Goal: Task Accomplishment & Management: Manage account settings

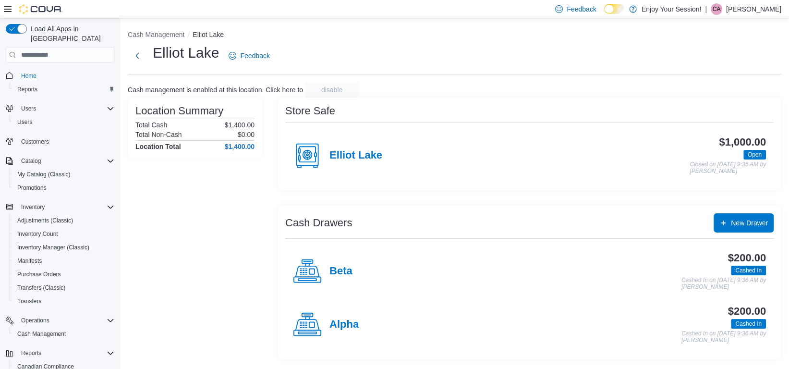
scroll to position [65, 0]
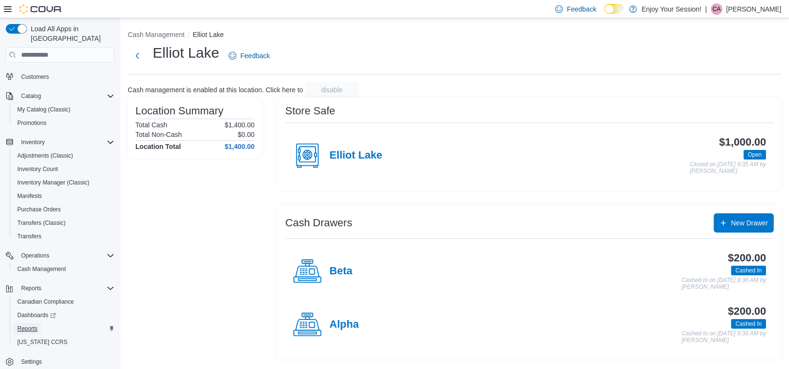
click at [28, 325] on span "Reports" at bounding box center [27, 329] width 20 height 8
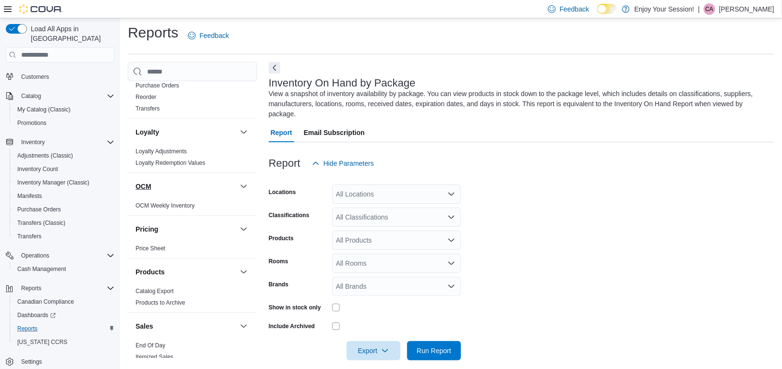
scroll to position [528, 0]
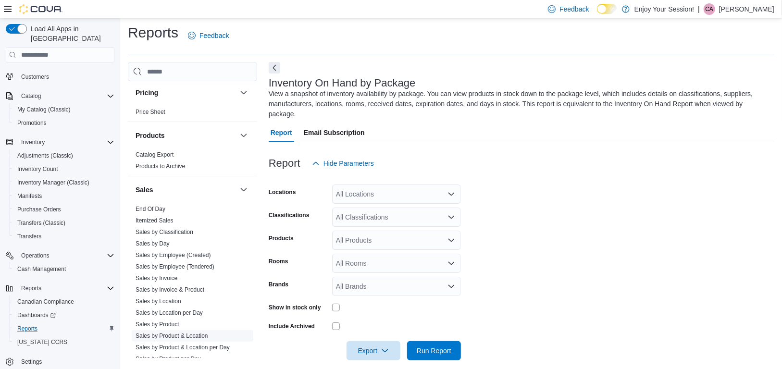
click at [200, 333] on link "Sales by Product & Location" at bounding box center [171, 335] width 73 height 7
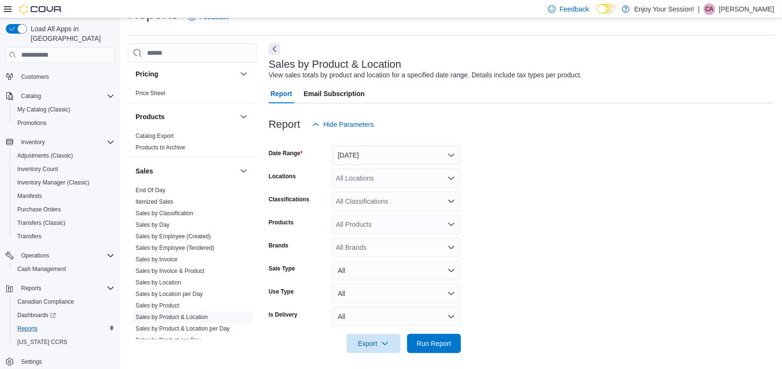
scroll to position [22, 0]
click at [375, 153] on button "[DATE]" at bounding box center [396, 154] width 129 height 19
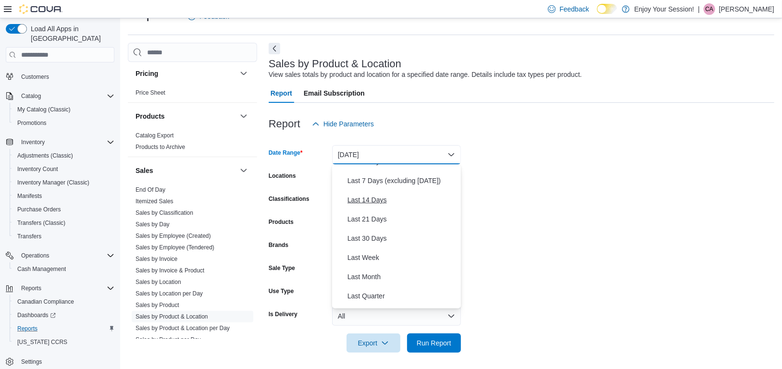
scroll to position [144, 0]
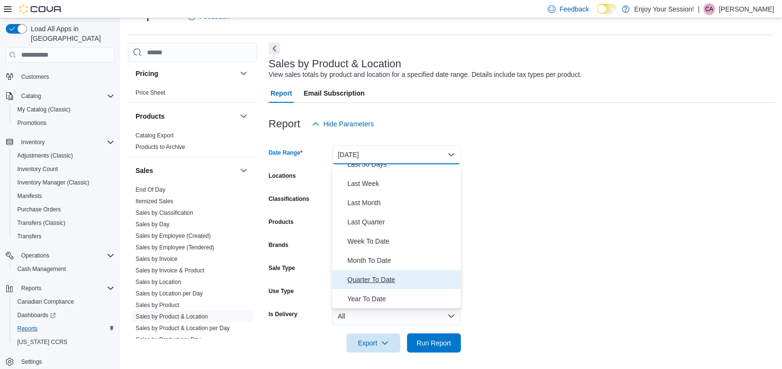
click at [389, 281] on span "Quarter To Date" at bounding box center [402, 280] width 110 height 12
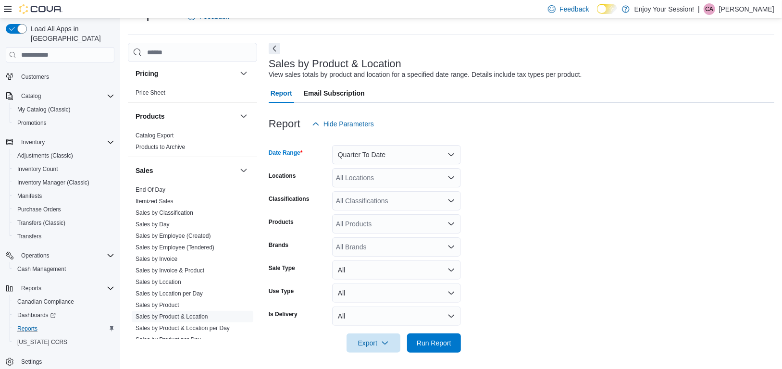
click at [362, 182] on div "All Locations" at bounding box center [396, 177] width 129 height 19
type input "******"
click at [371, 191] on span "Elliot Lake" at bounding box center [368, 194] width 31 height 10
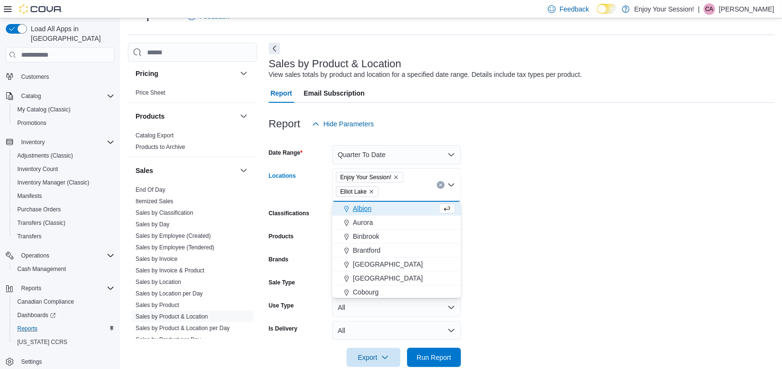
click at [600, 218] on form "Date Range Quarter To Date Locations Enjoy Your Session! [GEOGRAPHIC_DATA]. Sel…" at bounding box center [521, 250] width 505 height 233
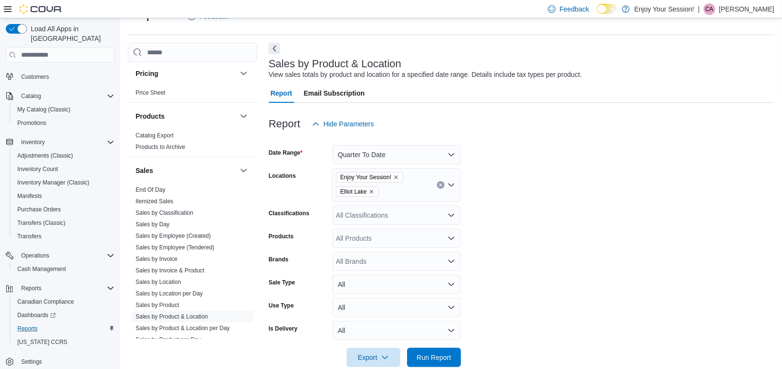
click at [395, 177] on icon "Remove Enjoy Your Session! from selection in this group" at bounding box center [396, 178] width 4 height 4
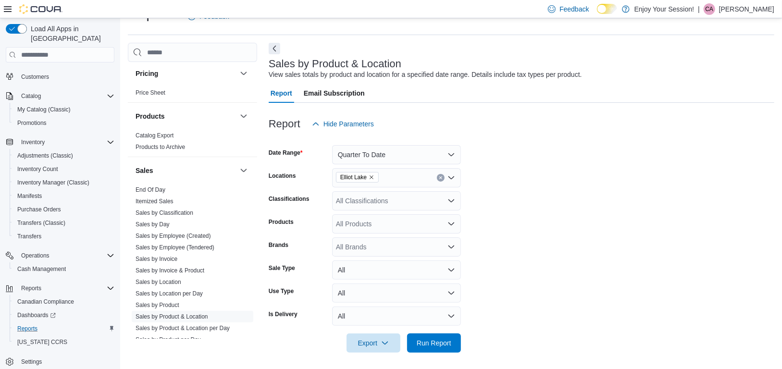
click at [609, 220] on form "Date Range Quarter To Date Locations Elliot Lake Classifications All Classifica…" at bounding box center [521, 243] width 505 height 219
click at [356, 223] on div "All Products" at bounding box center [396, 223] width 129 height 19
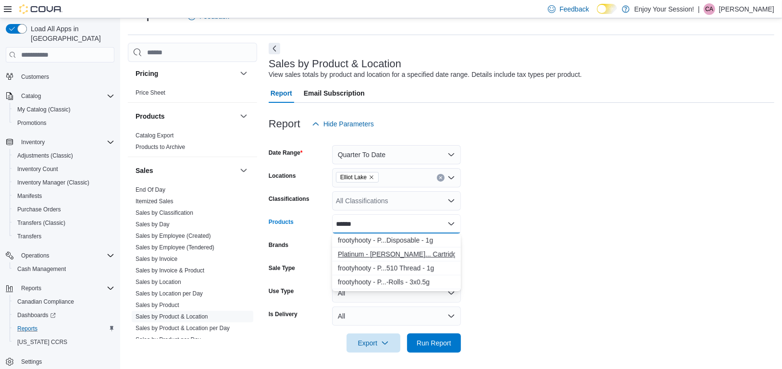
type input "******"
click at [415, 255] on div "Platinum - [PERSON_NAME]... Cartridge - 1g" at bounding box center [396, 254] width 117 height 10
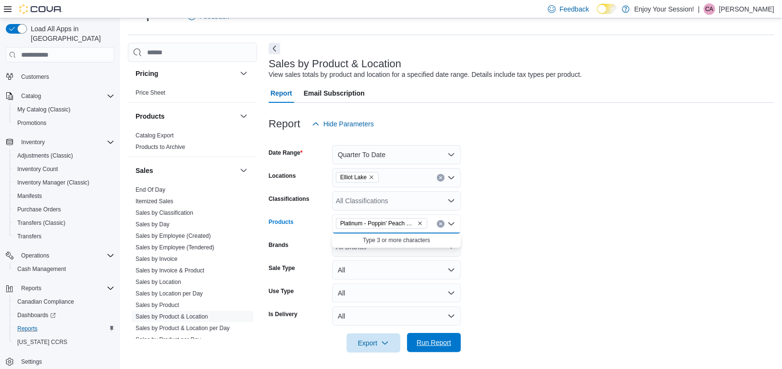
click at [452, 345] on span "Run Report" at bounding box center [434, 342] width 42 height 19
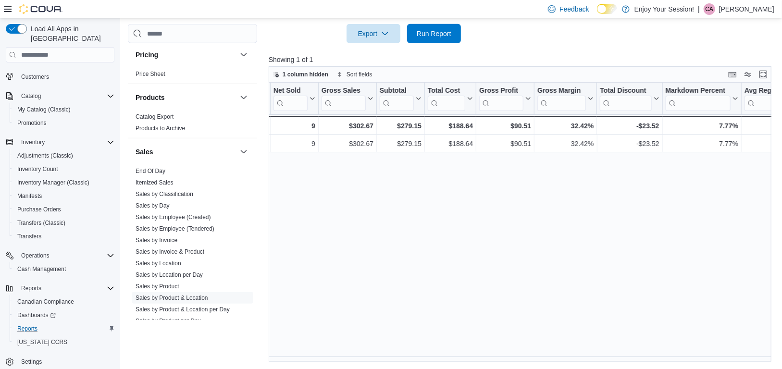
scroll to position [0, 480]
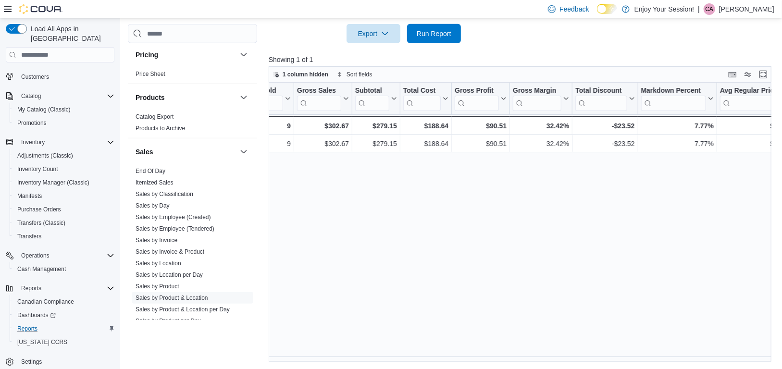
click at [537, 363] on div "Reports Feedback Cash Management Cash Management Cash Out Details Compliance OC…" at bounding box center [452, 28] width 664 height 682
click at [207, 309] on link "Sales by Product & Location per Day" at bounding box center [182, 309] width 94 height 7
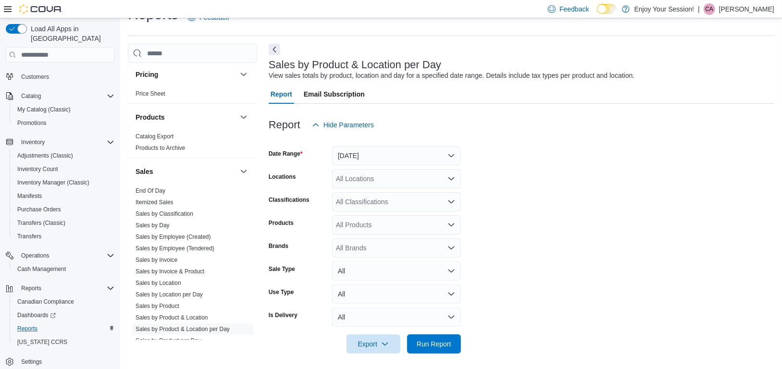
scroll to position [22, 0]
click at [376, 154] on button "[DATE]" at bounding box center [396, 154] width 129 height 19
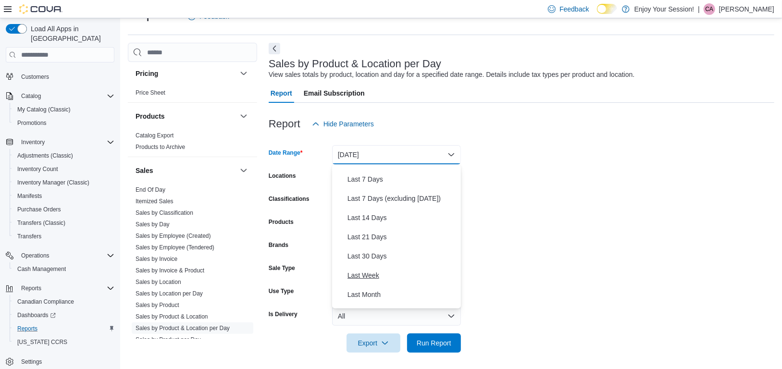
scroll to position [144, 0]
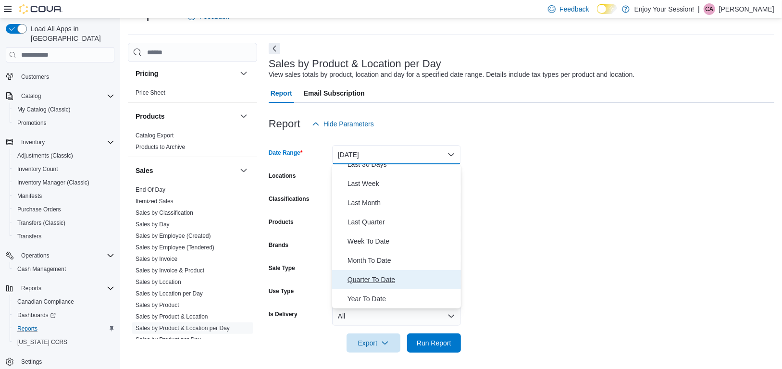
click at [382, 281] on span "Quarter To Date" at bounding box center [402, 280] width 110 height 12
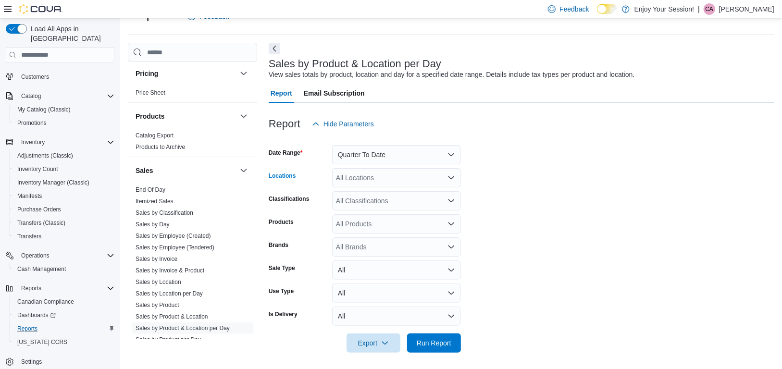
click at [370, 180] on div "All Locations" at bounding box center [396, 177] width 129 height 19
type input "******"
click at [378, 193] on span "Elliot Lake" at bounding box center [368, 194] width 31 height 10
click at [544, 219] on form "Date Range Quarter To Date Locations Elliot Lake Classifications All Classifica…" at bounding box center [521, 243] width 505 height 219
click at [356, 224] on div "All Products" at bounding box center [396, 223] width 129 height 19
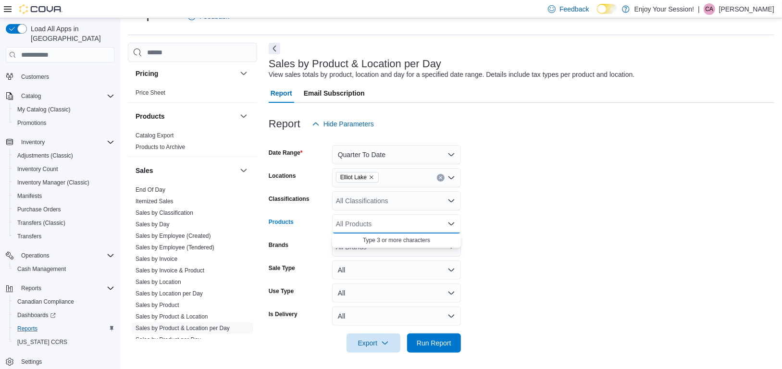
type input "*"
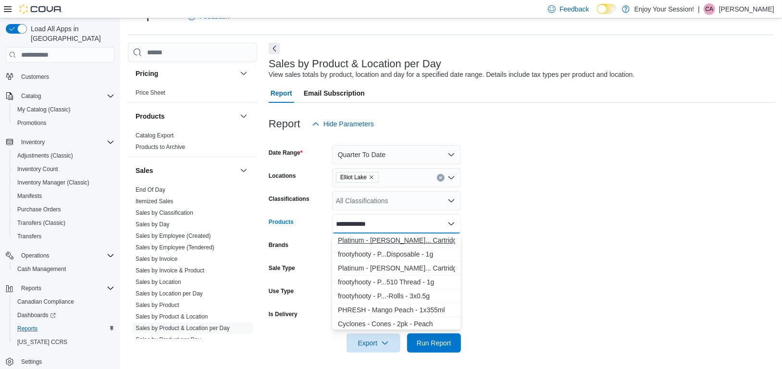
type input "**********"
click at [355, 240] on div "Platinum - [PERSON_NAME]... Cartridge - 1g" at bounding box center [396, 240] width 117 height 10
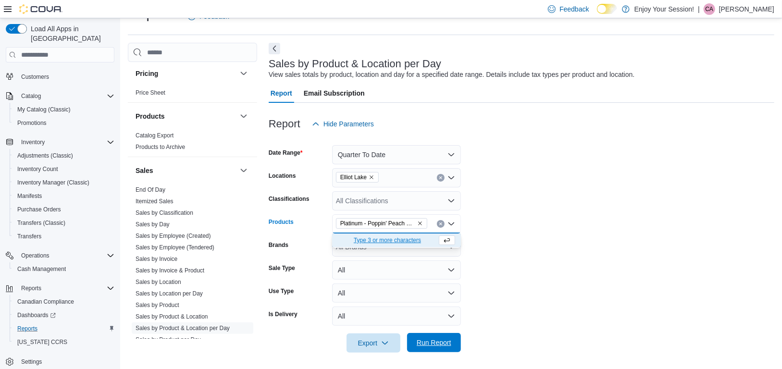
click at [437, 349] on span "Run Report" at bounding box center [434, 342] width 42 height 19
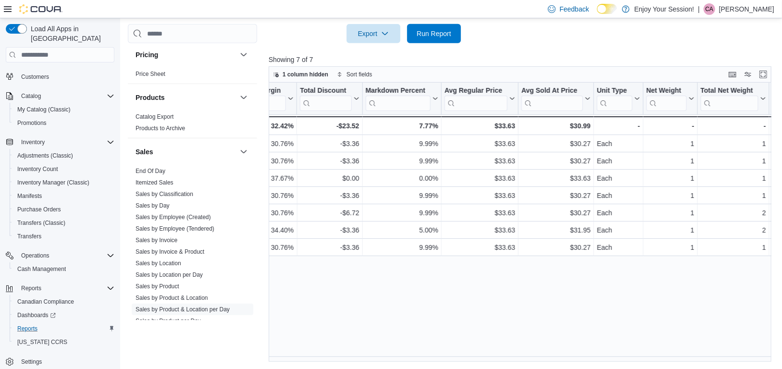
scroll to position [0, 831]
drag, startPoint x: 676, startPoint y: 367, endPoint x: 746, endPoint y: 365, distance: 69.2
click at [746, 365] on div "Reports Feedback Cash Management Cash Management Cash Out Details Compliance OC…" at bounding box center [452, 28] width 664 height 682
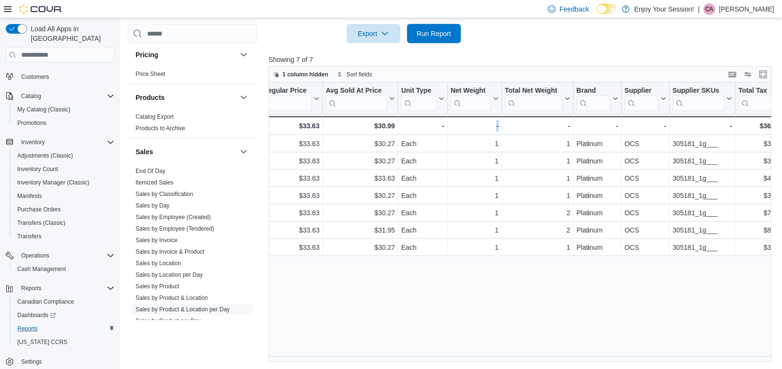
scroll to position [0, 1078]
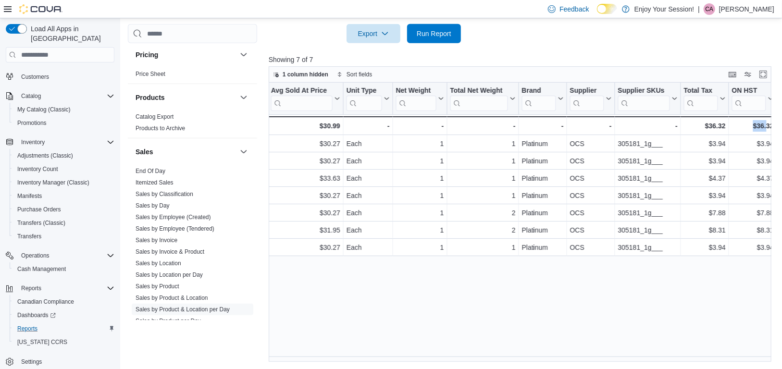
drag, startPoint x: 737, startPoint y: 355, endPoint x: 765, endPoint y: 355, distance: 27.4
click at [765, 355] on div "Product Click to view column header actions SKU Click to view column header act…" at bounding box center [523, 222] width 508 height 279
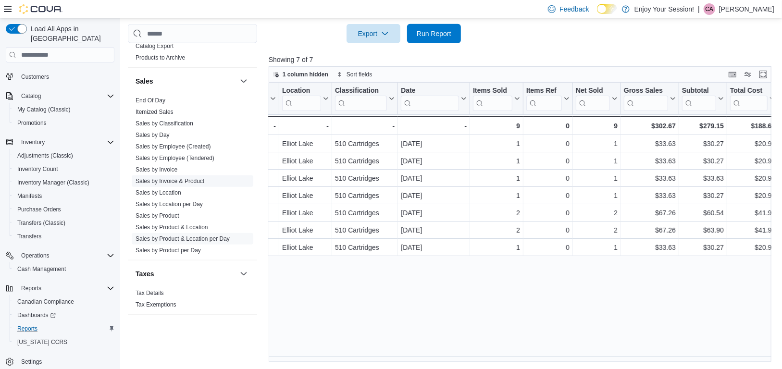
scroll to position [602, 0]
drag, startPoint x: 189, startPoint y: 247, endPoint x: 217, endPoint y: 222, distance: 37.5
click at [189, 247] on link "Sales by Product per Day" at bounding box center [167, 247] width 65 height 7
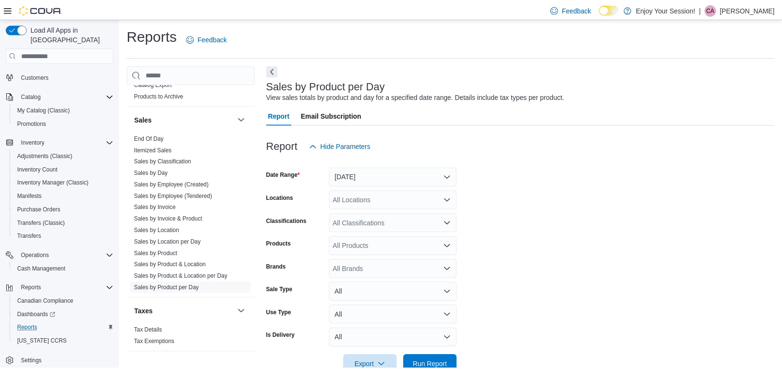
scroll to position [22, 0]
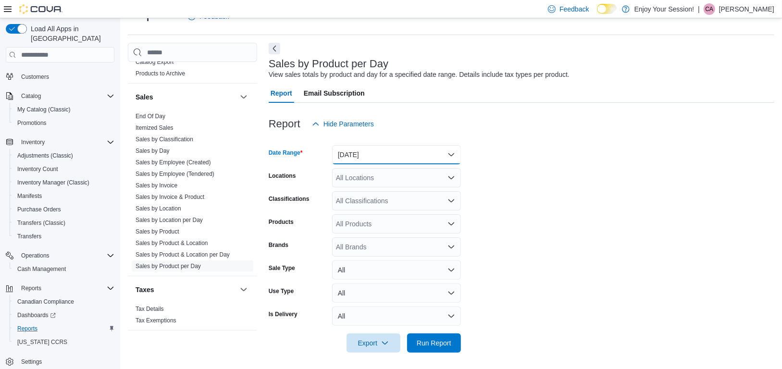
click at [367, 156] on button "[DATE]" at bounding box center [396, 154] width 129 height 19
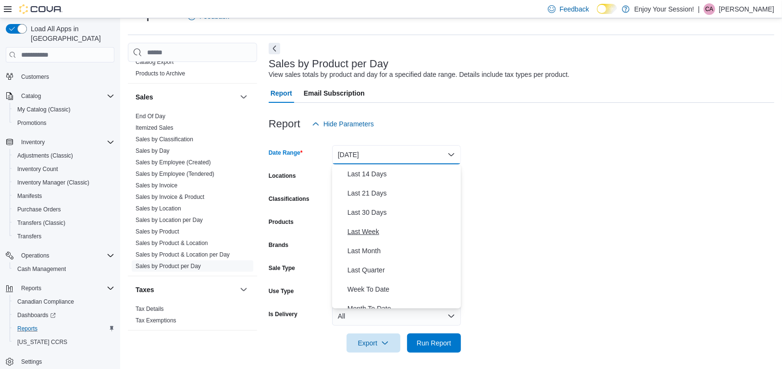
scroll to position [144, 0]
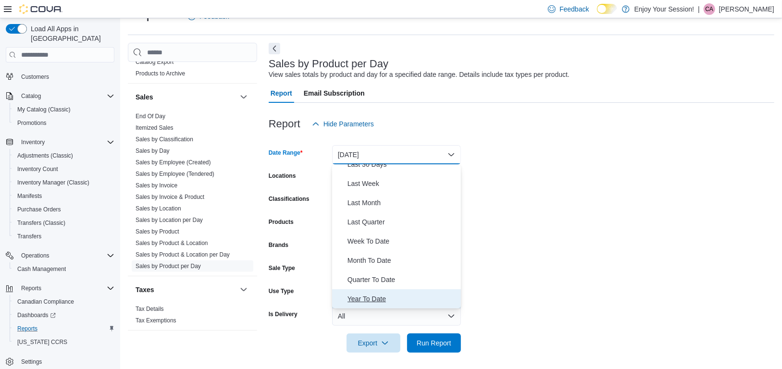
drag, startPoint x: 374, startPoint y: 300, endPoint x: 369, endPoint y: 285, distance: 15.3
click at [374, 301] on span "Year To Date" at bounding box center [402, 299] width 110 height 12
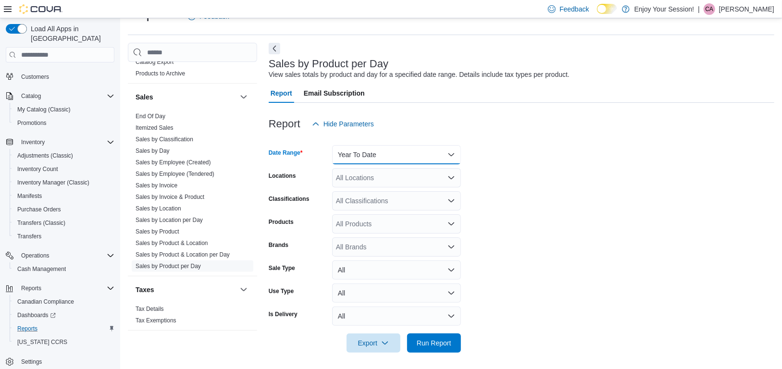
click at [451, 155] on button "Year To Date" at bounding box center [396, 154] width 129 height 19
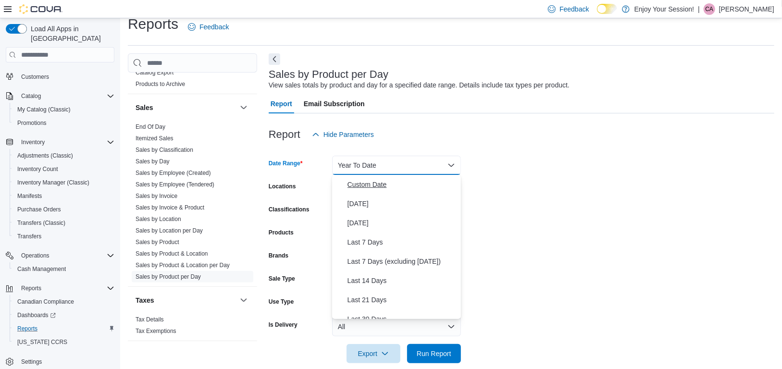
scroll to position [0, 0]
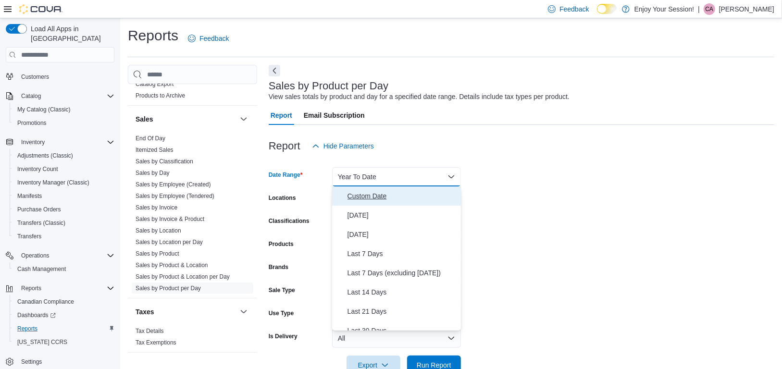
click at [381, 198] on span "Custom Date" at bounding box center [402, 196] width 110 height 12
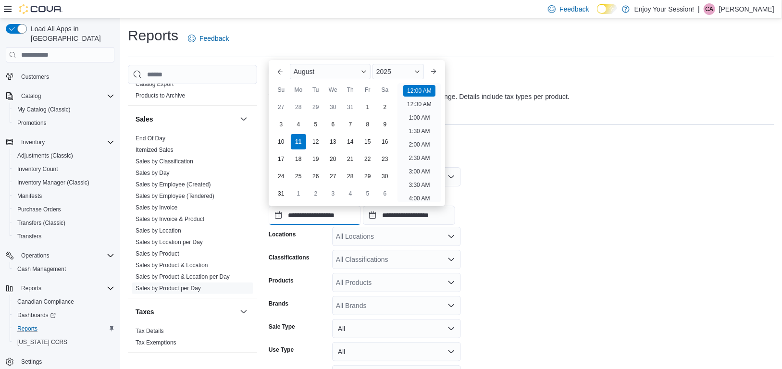
click at [344, 214] on input "**********" at bounding box center [315, 215] width 92 height 19
click at [279, 73] on button "Previous Month" at bounding box center [279, 71] width 15 height 15
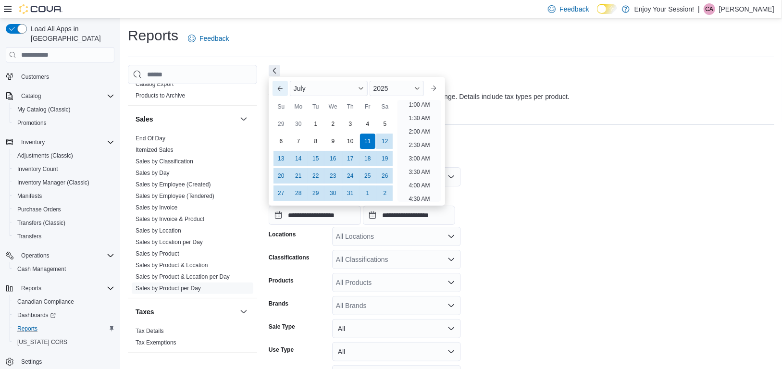
scroll to position [2, 0]
click at [280, 194] on div "27" at bounding box center [280, 193] width 17 height 17
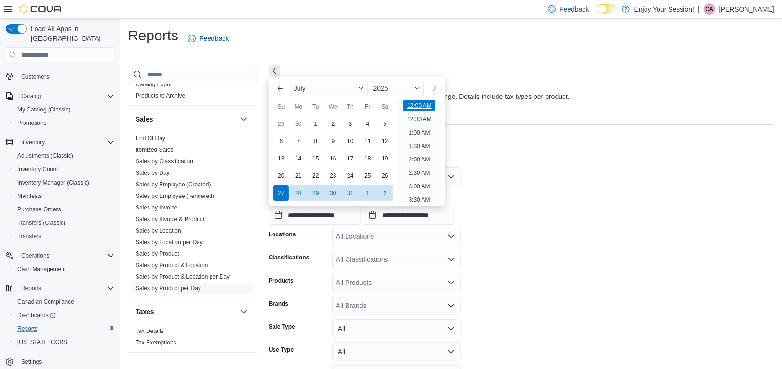
click at [427, 106] on li "12:00 AM" at bounding box center [419, 106] width 32 height 12
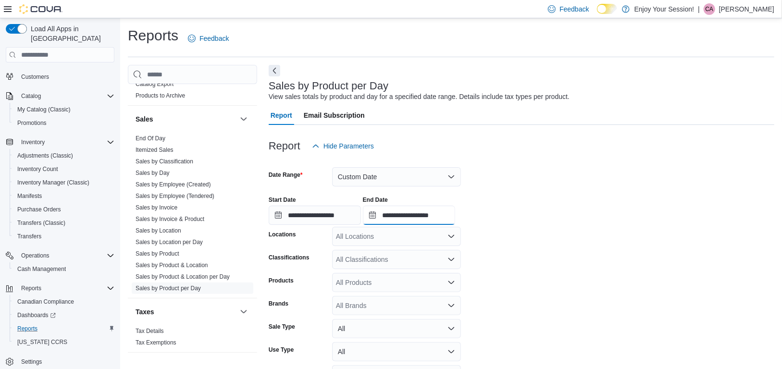
click at [441, 215] on input "**********" at bounding box center [409, 215] width 92 height 19
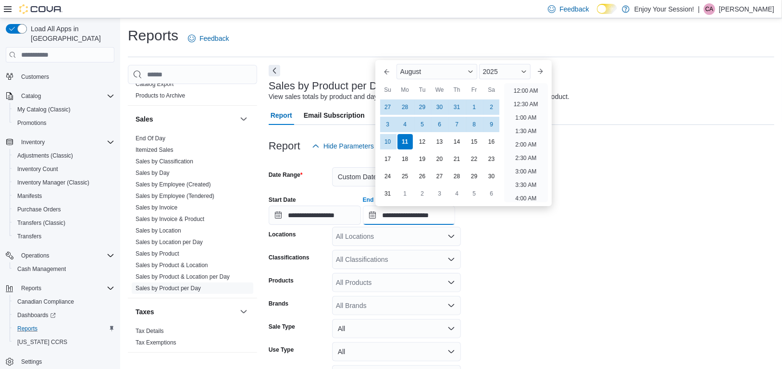
scroll to position [528, 0]
click at [384, 73] on button "Previous Month" at bounding box center [386, 71] width 15 height 15
type input "**********"
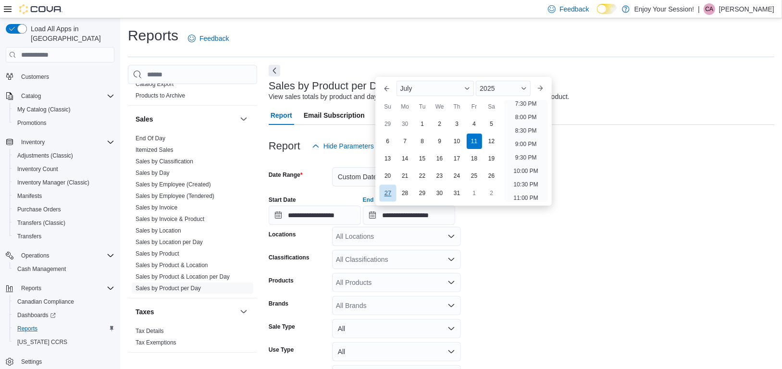
click at [390, 193] on div "27" at bounding box center [387, 193] width 17 height 17
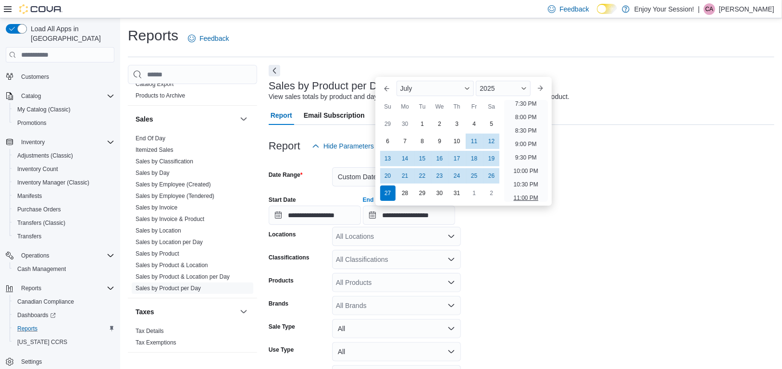
click at [528, 195] on li "11:00 PM" at bounding box center [526, 198] width 32 height 12
type input "**********"
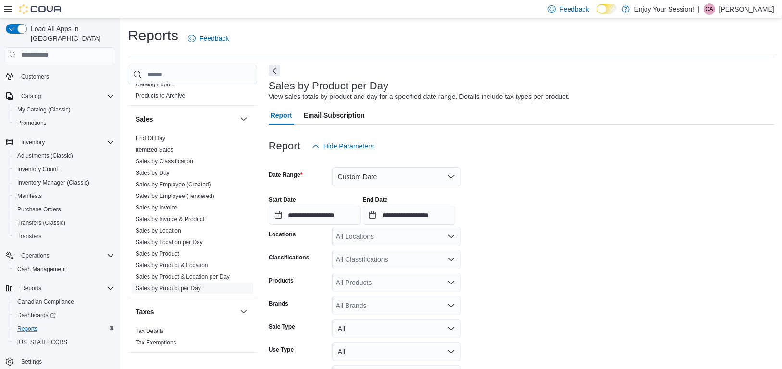
click at [568, 184] on form "**********" at bounding box center [521, 284] width 505 height 256
click at [376, 237] on div "All Locations" at bounding box center [396, 236] width 129 height 19
type input "******"
click at [381, 257] on span "Elliot Lake" at bounding box center [368, 253] width 31 height 10
click at [522, 213] on div "**********" at bounding box center [521, 206] width 505 height 37
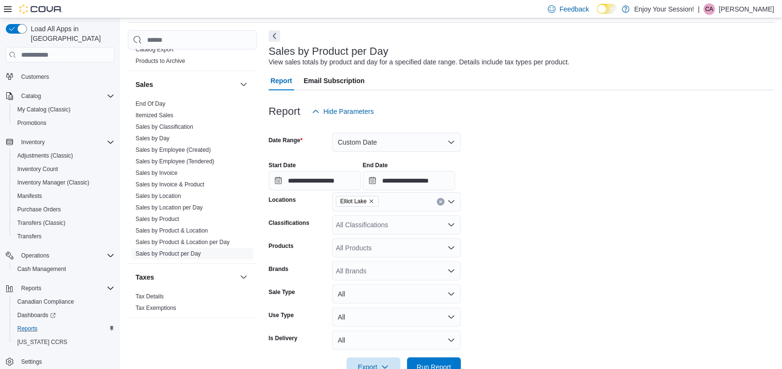
scroll to position [61, 0]
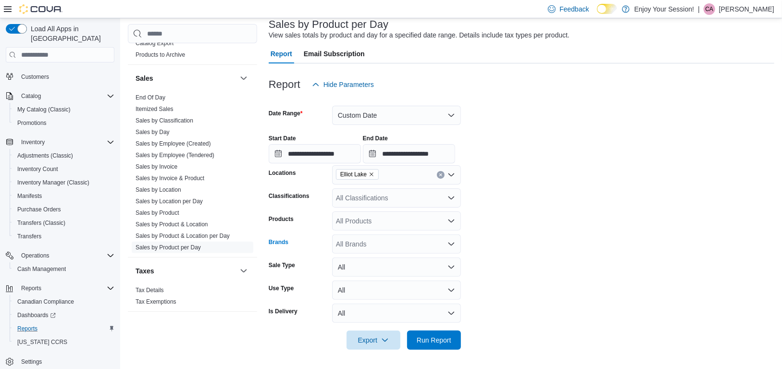
click at [352, 245] on div "All Brands" at bounding box center [396, 243] width 129 height 19
type input "******"
click at [369, 224] on div "All Products" at bounding box center [396, 220] width 129 height 19
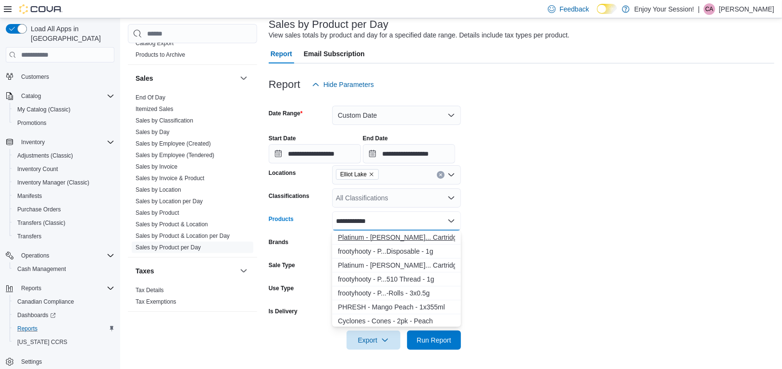
type input "**********"
click at [379, 239] on div "Platinum - [PERSON_NAME]... Cartridge - 1g" at bounding box center [396, 238] width 117 height 10
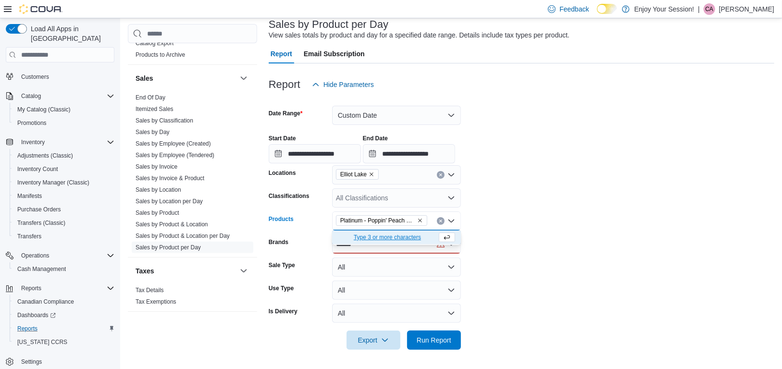
click at [379, 239] on span "Type 3 or more characters" at bounding box center [387, 238] width 99 height 10
click at [449, 341] on span "Run Report" at bounding box center [433, 340] width 35 height 10
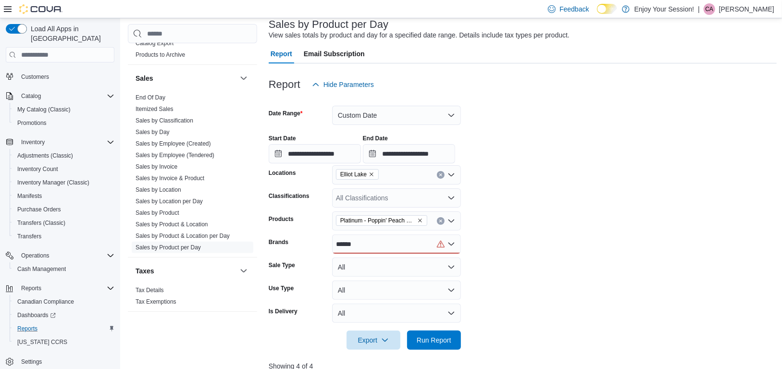
click at [421, 244] on div "******" at bounding box center [396, 243] width 129 height 19
type input "*"
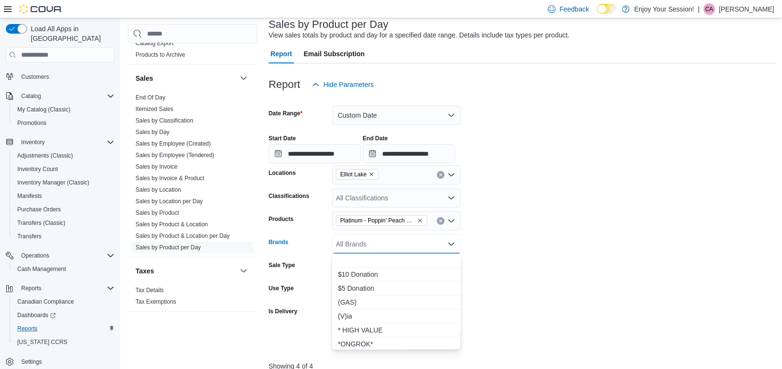
click at [554, 280] on form "**********" at bounding box center [523, 222] width 508 height 256
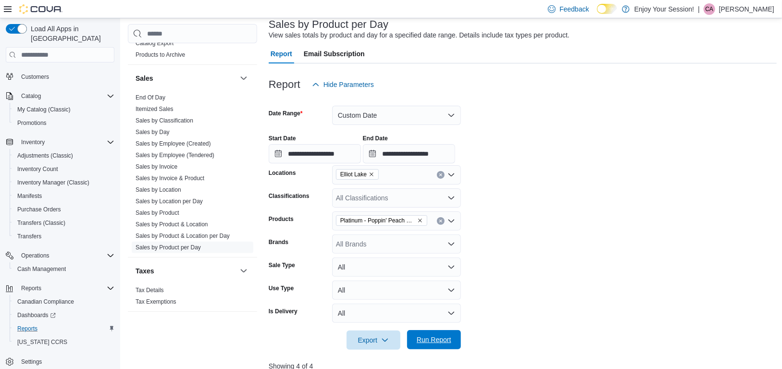
click at [439, 342] on span "Run Report" at bounding box center [433, 340] width 35 height 10
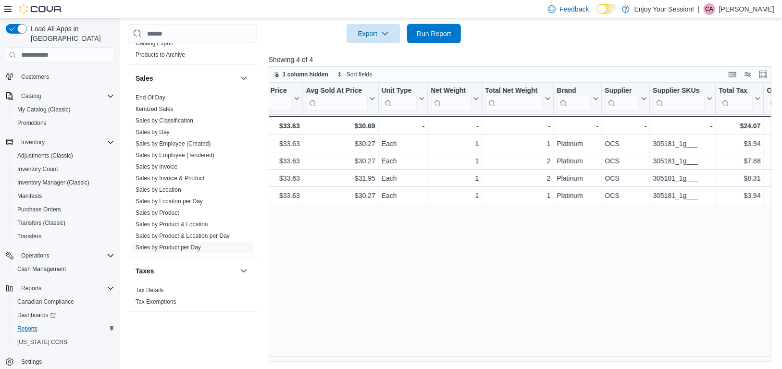
scroll to position [0, 1025]
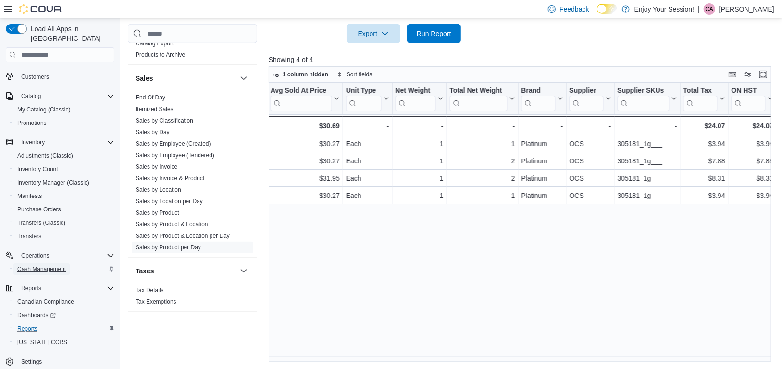
click at [45, 265] on span "Cash Management" at bounding box center [41, 269] width 49 height 8
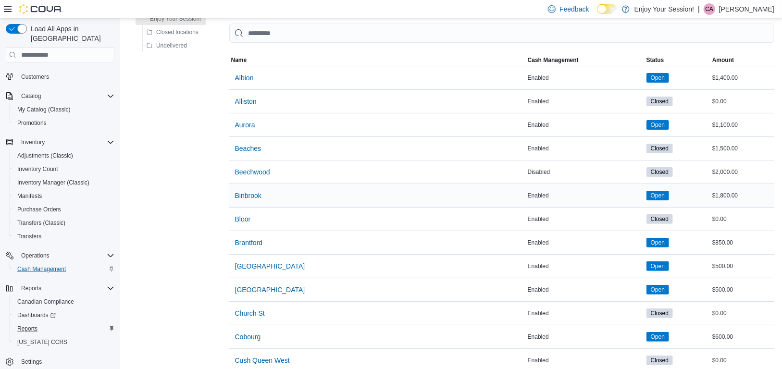
scroll to position [192, 0]
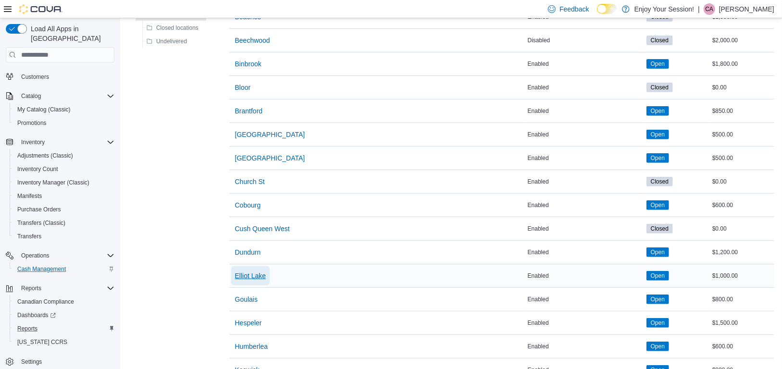
click at [253, 274] on span "Elliot Lake" at bounding box center [250, 276] width 31 height 10
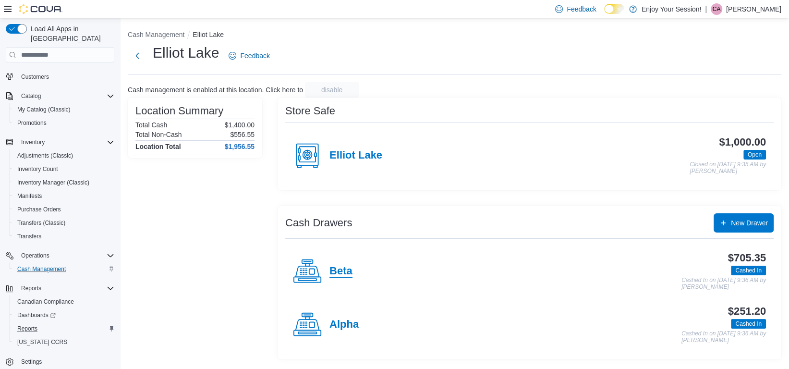
click at [339, 272] on h4 "Beta" at bounding box center [341, 271] width 23 height 12
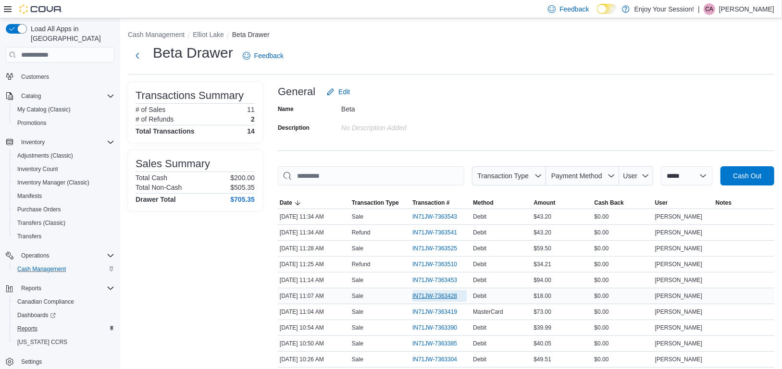
click at [434, 294] on span "IN71JW-7363428" at bounding box center [434, 296] width 45 height 8
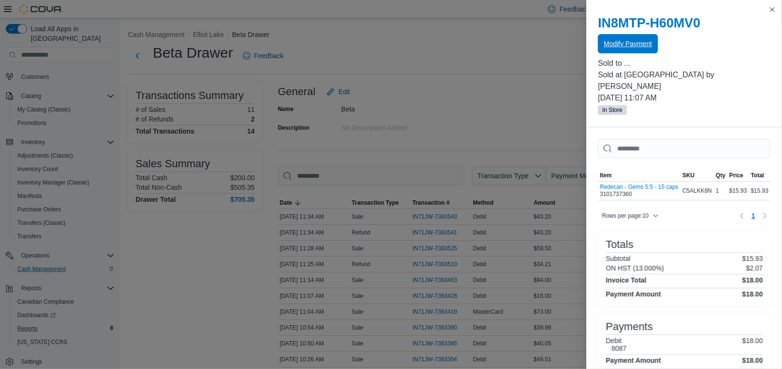
click at [630, 43] on span "Modify Payment" at bounding box center [627, 44] width 48 height 10
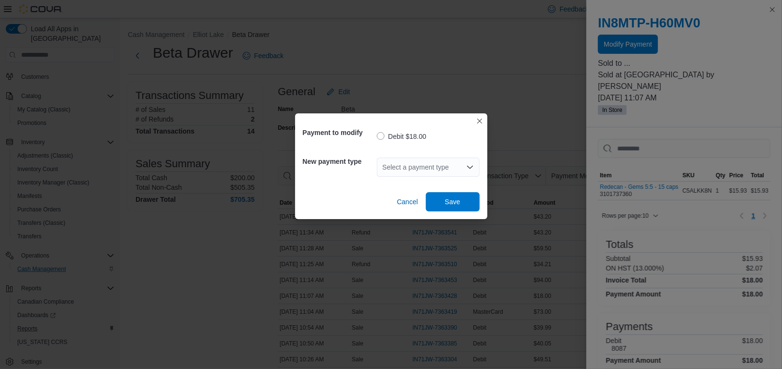
click at [421, 171] on div "Select a payment type" at bounding box center [428, 167] width 103 height 19
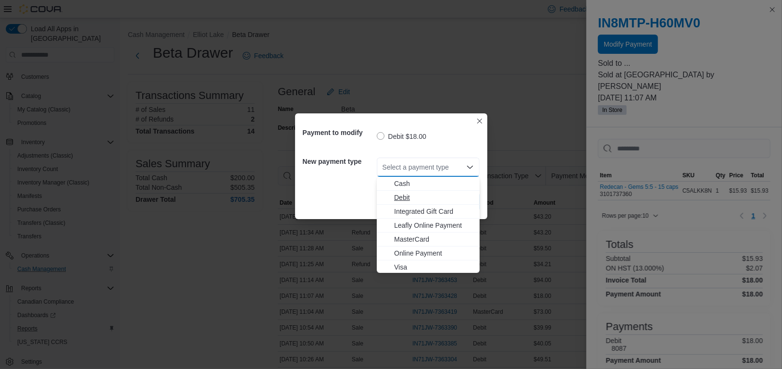
click at [397, 197] on span "Debit" at bounding box center [434, 198] width 80 height 10
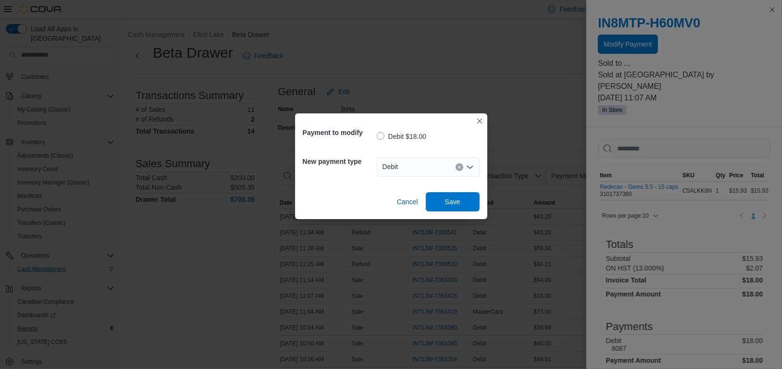
click at [468, 168] on icon "Open list of options" at bounding box center [469, 166] width 6 height 3
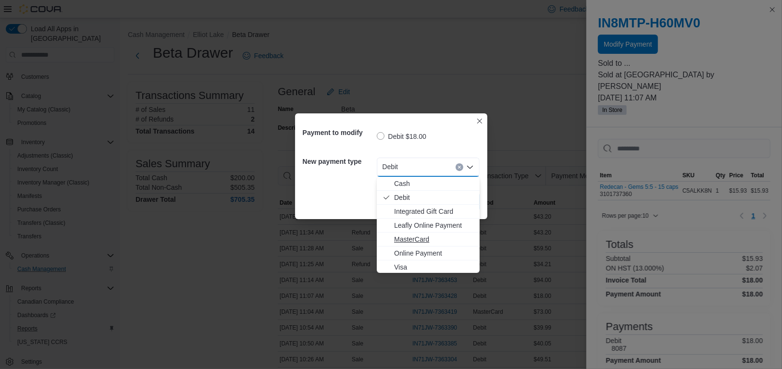
click at [424, 238] on span "MasterCard" at bounding box center [434, 239] width 80 height 10
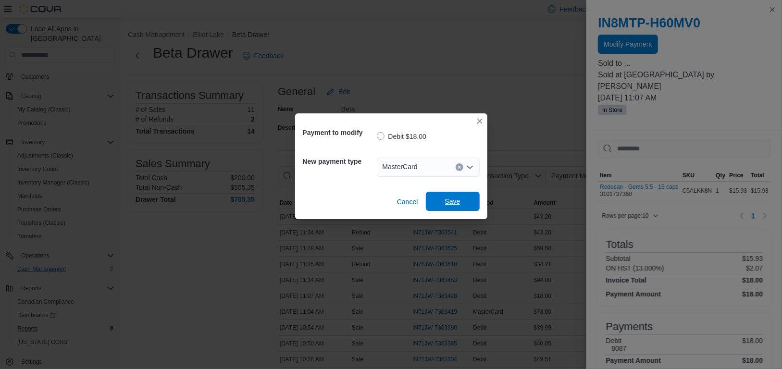
click at [467, 201] on span "Save" at bounding box center [452, 201] width 42 height 19
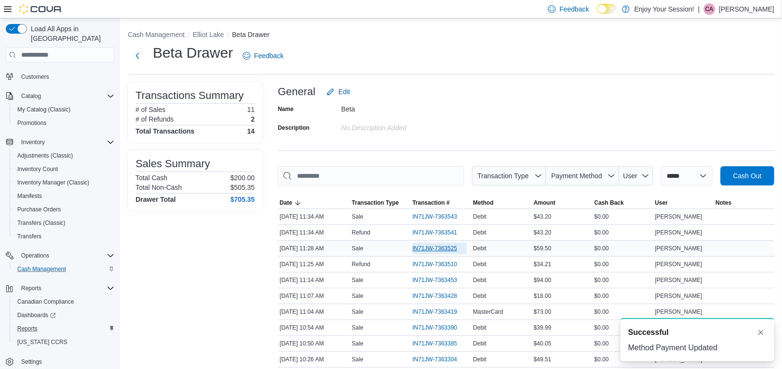
click at [438, 245] on span "IN71JW-7363525" at bounding box center [434, 249] width 45 height 8
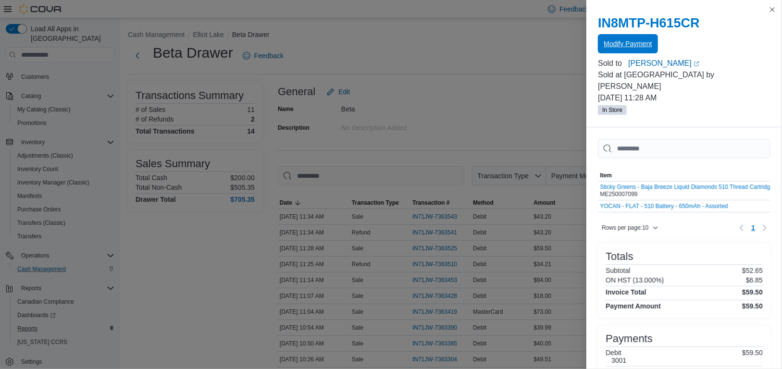
click at [627, 43] on span "Modify Payment" at bounding box center [627, 44] width 48 height 10
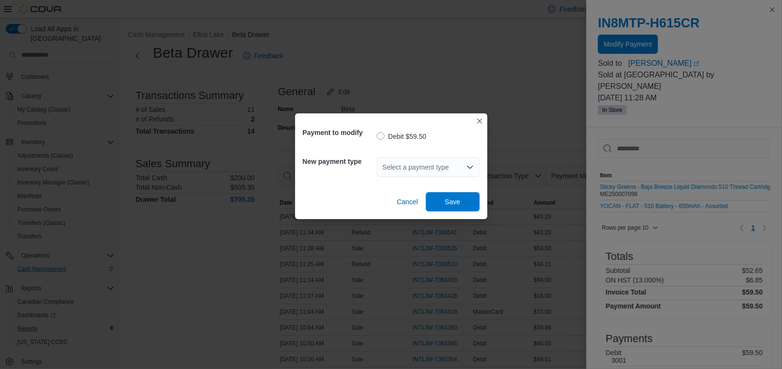
click at [442, 170] on div "Select a payment type" at bounding box center [428, 167] width 103 height 19
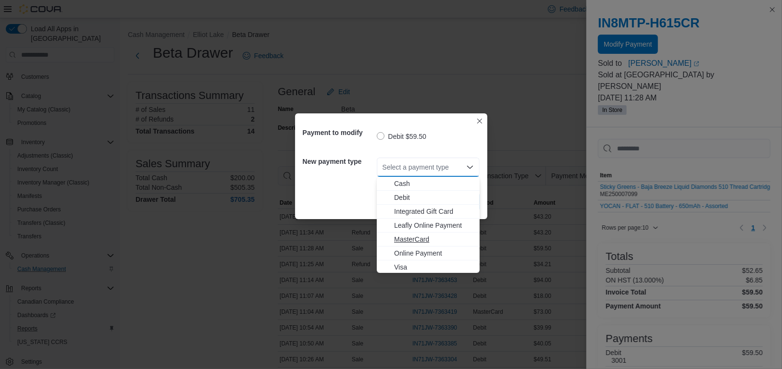
click at [419, 237] on span "MasterCard" at bounding box center [434, 239] width 80 height 10
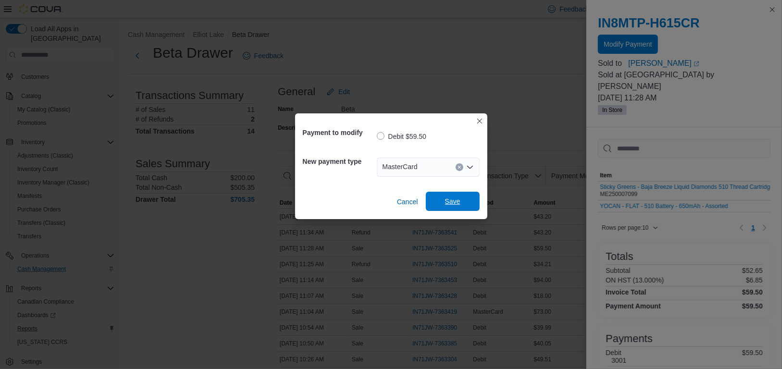
click at [459, 201] on span "Save" at bounding box center [452, 201] width 15 height 10
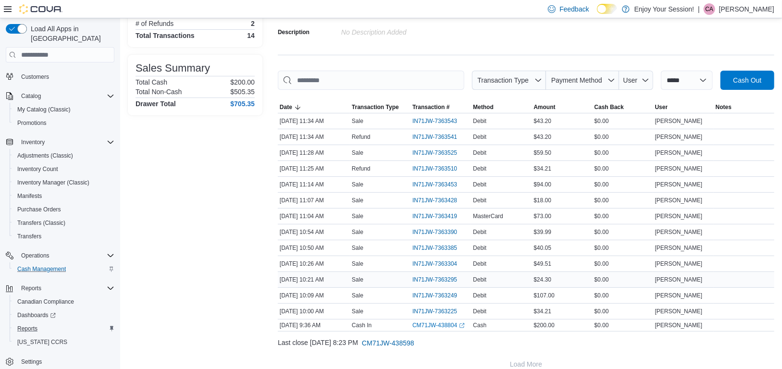
scroll to position [96, 0]
click at [431, 277] on span "IN71JW-7363295" at bounding box center [434, 279] width 45 height 8
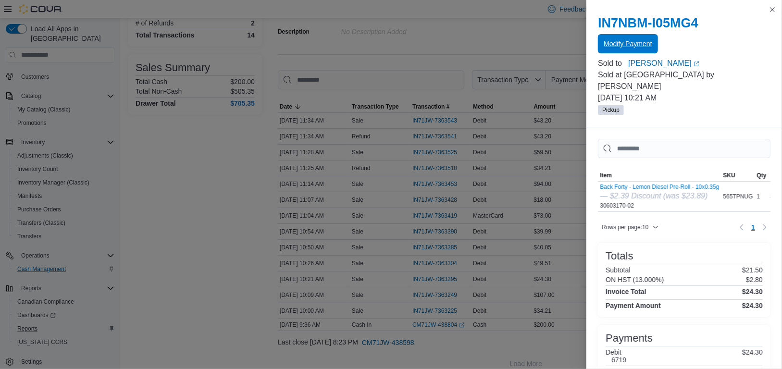
click at [639, 46] on span "Modify Payment" at bounding box center [627, 44] width 48 height 10
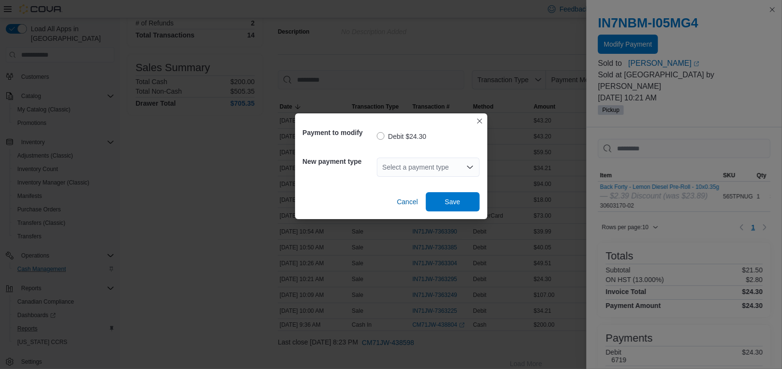
click at [446, 171] on div "Select a payment type" at bounding box center [428, 167] width 103 height 19
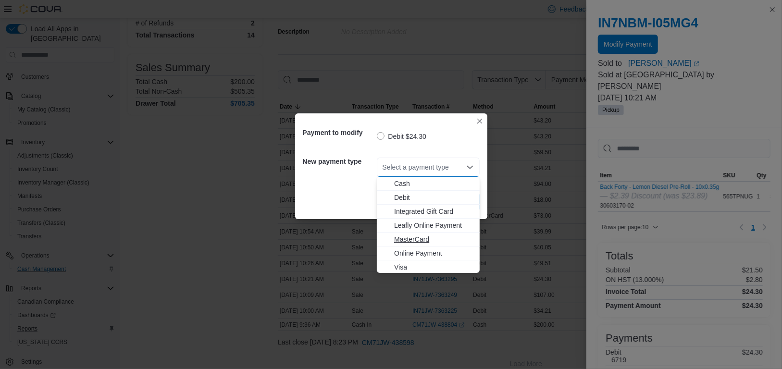
click at [410, 237] on span "MasterCard" at bounding box center [434, 239] width 80 height 10
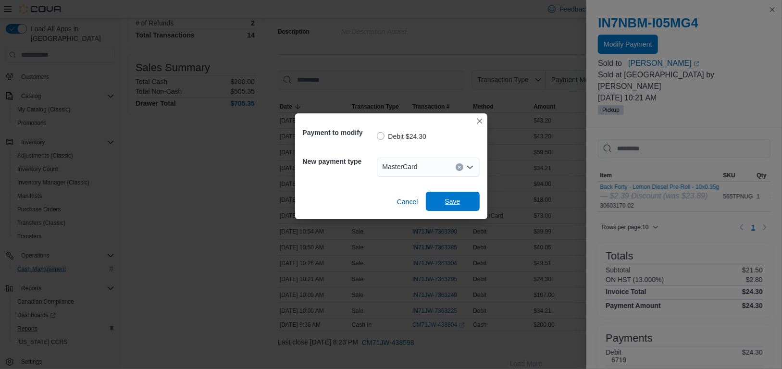
click at [452, 196] on span "Save" at bounding box center [452, 201] width 42 height 19
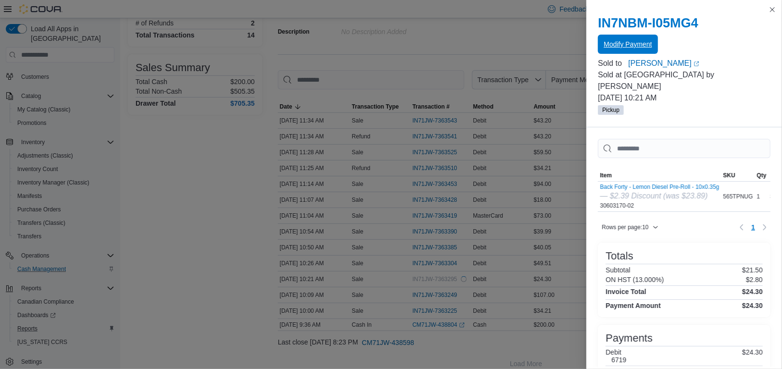
scroll to position [0, 0]
drag, startPoint x: 161, startPoint y: 248, endPoint x: 155, endPoint y: 224, distance: 24.8
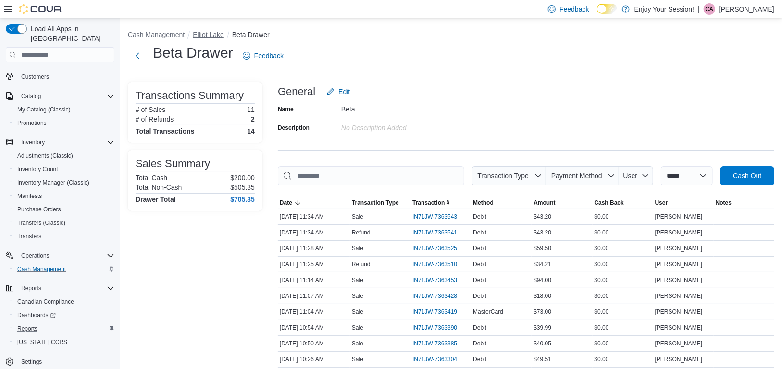
click at [216, 37] on button "Elliot Lake" at bounding box center [208, 35] width 31 height 8
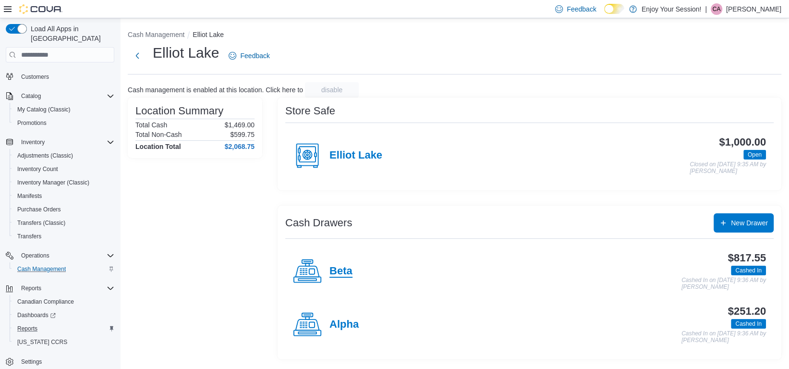
click at [346, 270] on h4 "Beta" at bounding box center [341, 271] width 23 height 12
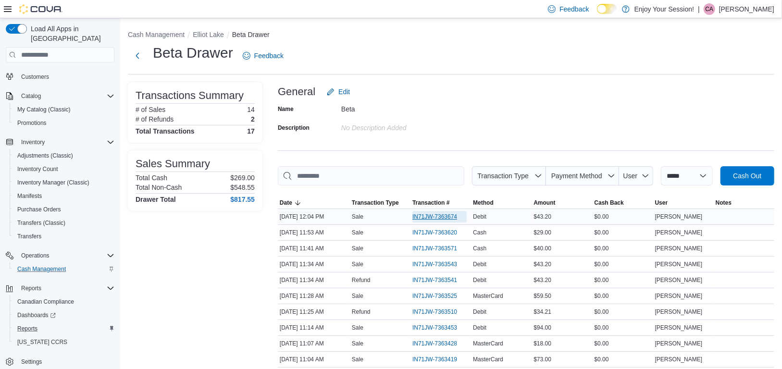
click at [435, 219] on span "IN71JW-7363674" at bounding box center [434, 217] width 45 height 8
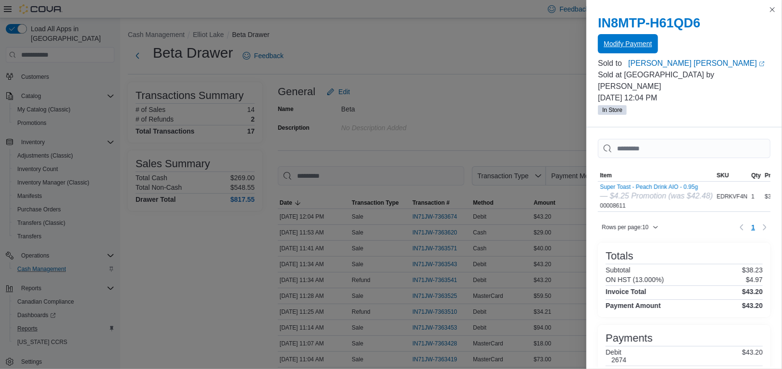
click at [645, 47] on span "Modify Payment" at bounding box center [627, 44] width 48 height 10
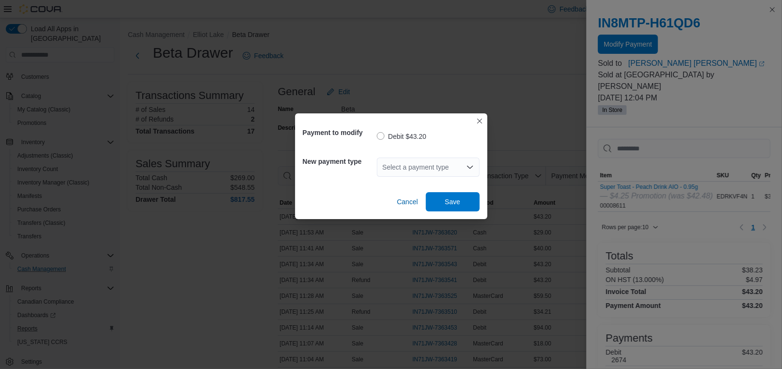
click at [469, 171] on div "Select a payment type" at bounding box center [428, 167] width 103 height 19
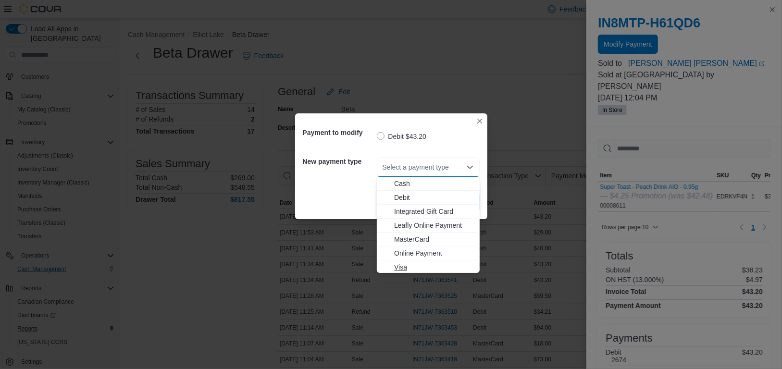
click at [403, 265] on span "Visa" at bounding box center [434, 267] width 80 height 10
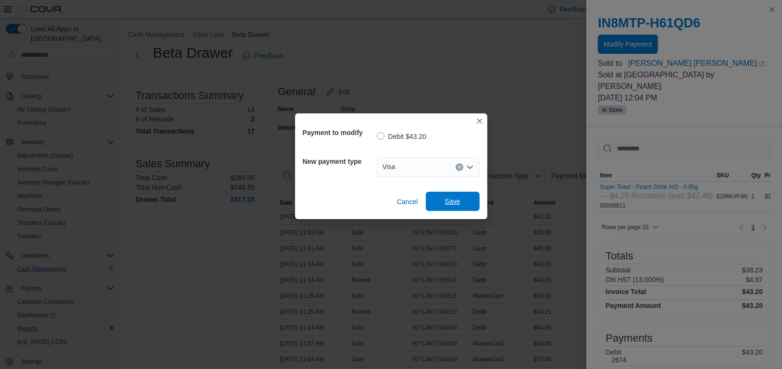
click at [462, 197] on span "Save" at bounding box center [452, 201] width 42 height 19
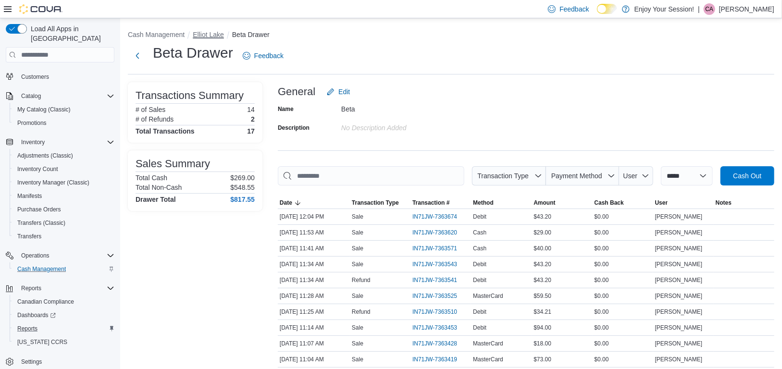
click at [217, 35] on button "Elliot Lake" at bounding box center [208, 35] width 31 height 8
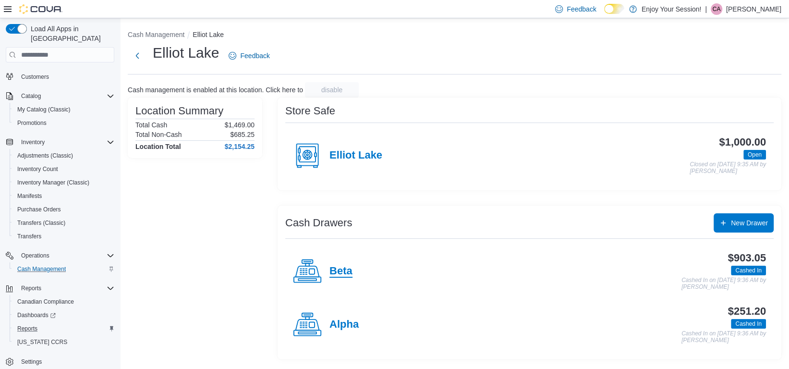
click at [348, 272] on h4 "Beta" at bounding box center [341, 271] width 23 height 12
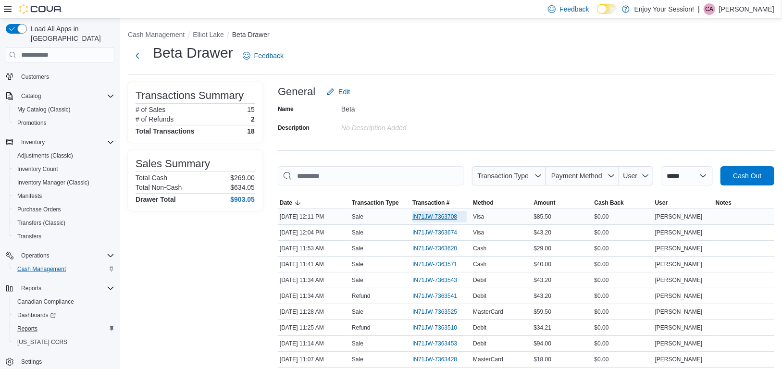
click at [441, 216] on span "IN71JW-7363708" at bounding box center [434, 217] width 45 height 8
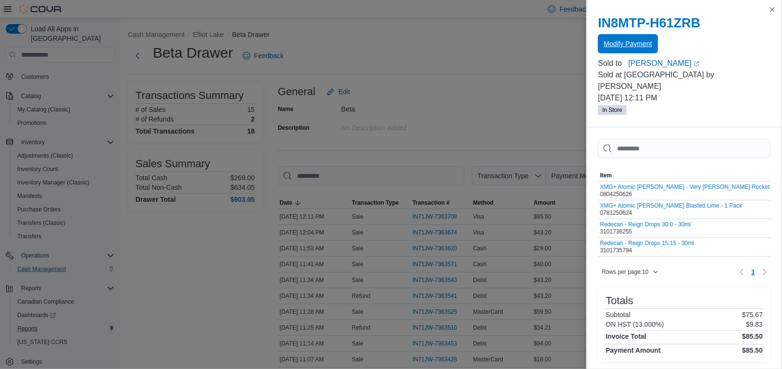
click at [641, 49] on span "Modify Payment" at bounding box center [627, 43] width 48 height 19
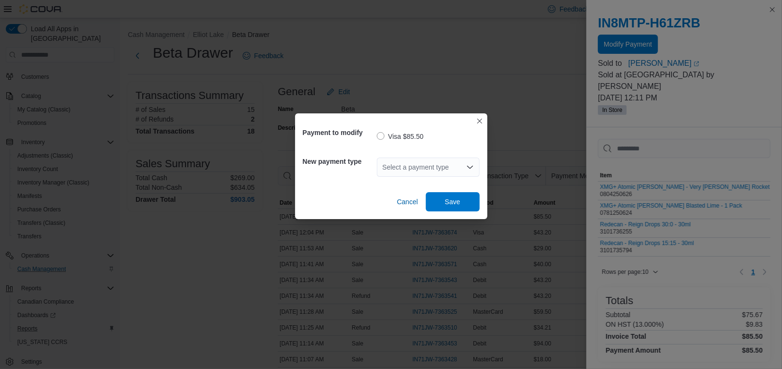
click at [431, 165] on div "Select a payment type" at bounding box center [428, 167] width 103 height 19
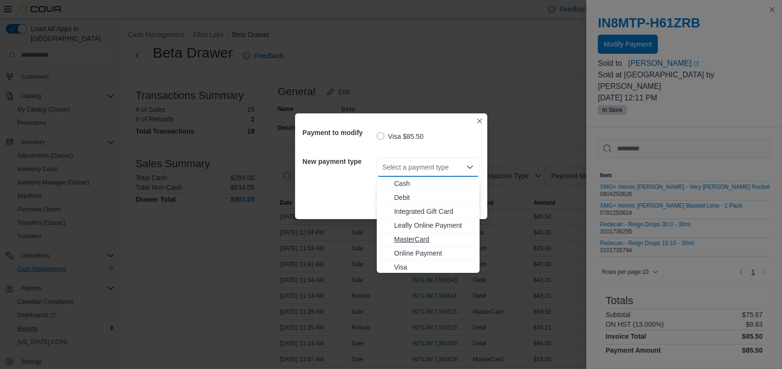
click at [411, 235] on span "MasterCard" at bounding box center [434, 239] width 80 height 10
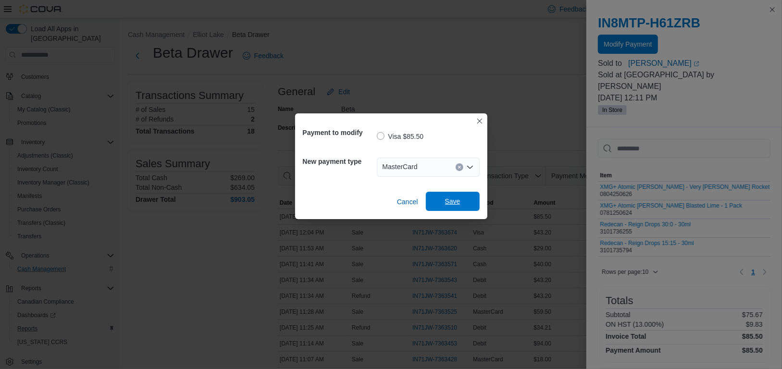
click at [446, 197] on span "Save" at bounding box center [452, 201] width 15 height 10
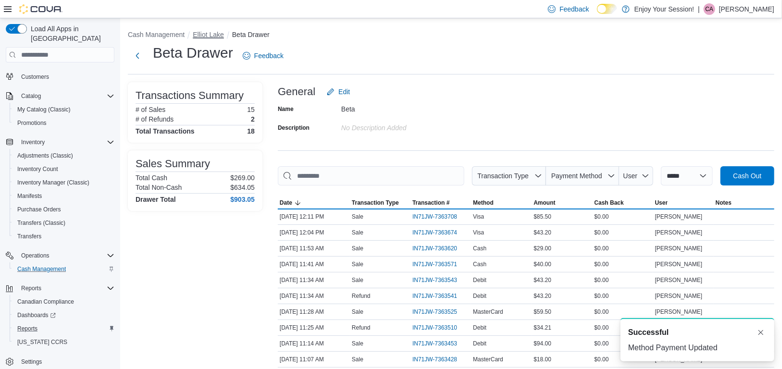
click at [204, 31] on button "Elliot Lake" at bounding box center [208, 35] width 31 height 8
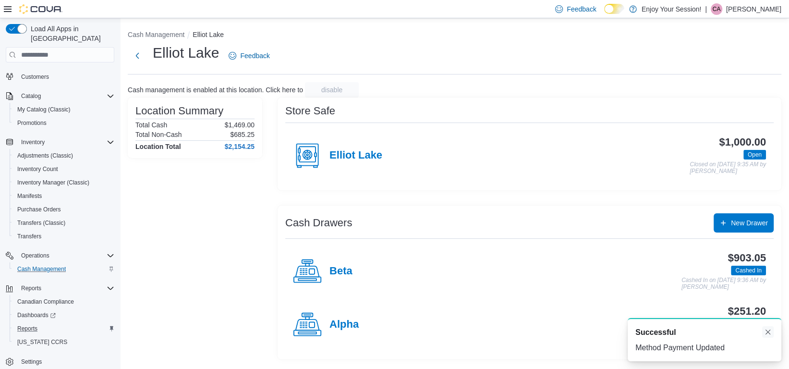
click at [767, 332] on button "Dismiss toast" at bounding box center [768, 332] width 12 height 12
